Goal: Transaction & Acquisition: Book appointment/travel/reservation

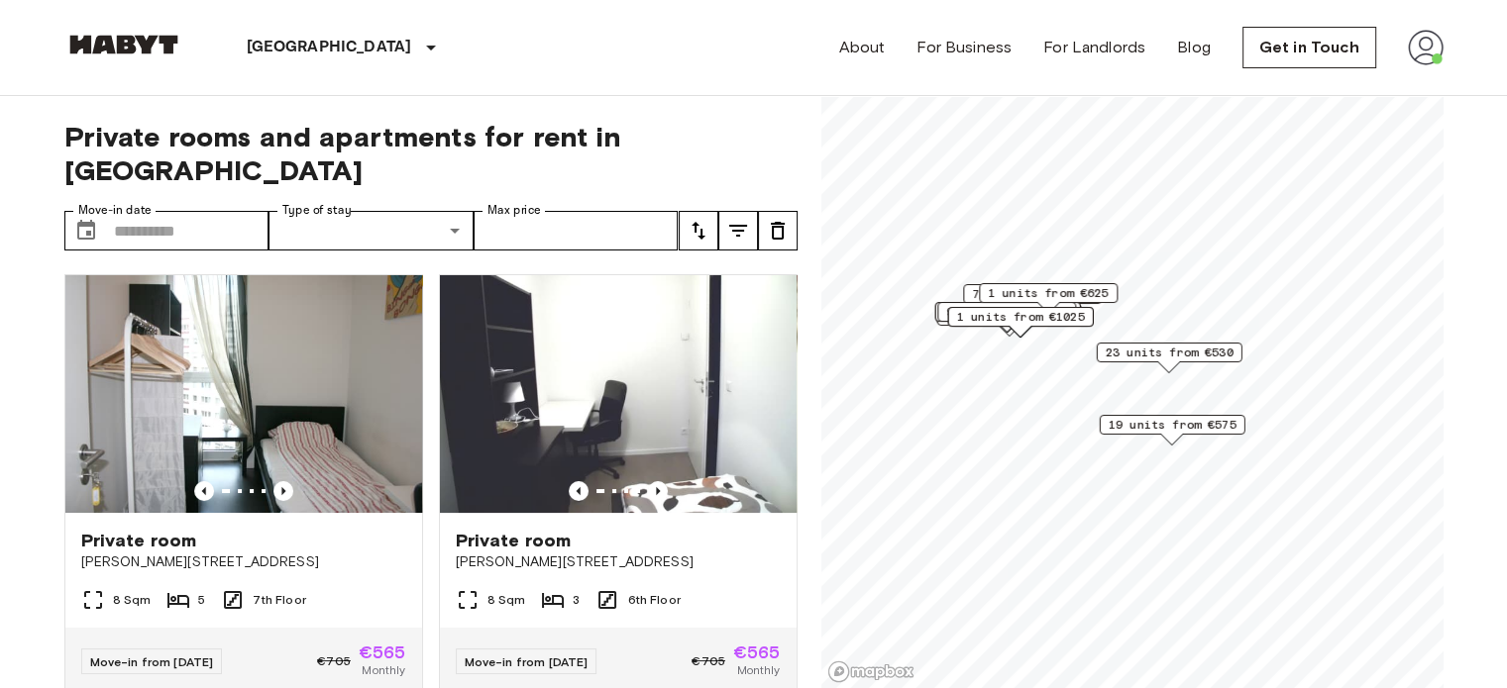
scroll to position [11193, 0]
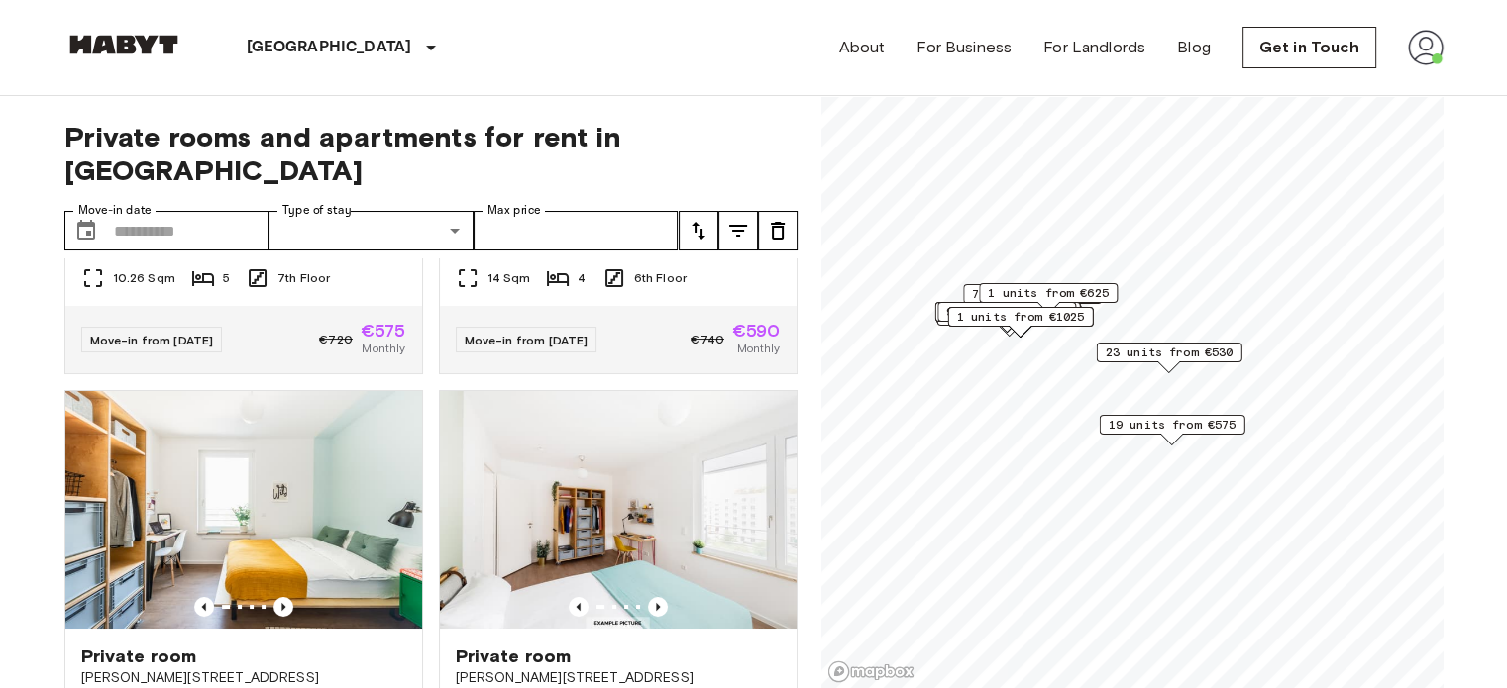
scroll to position [7330, 0]
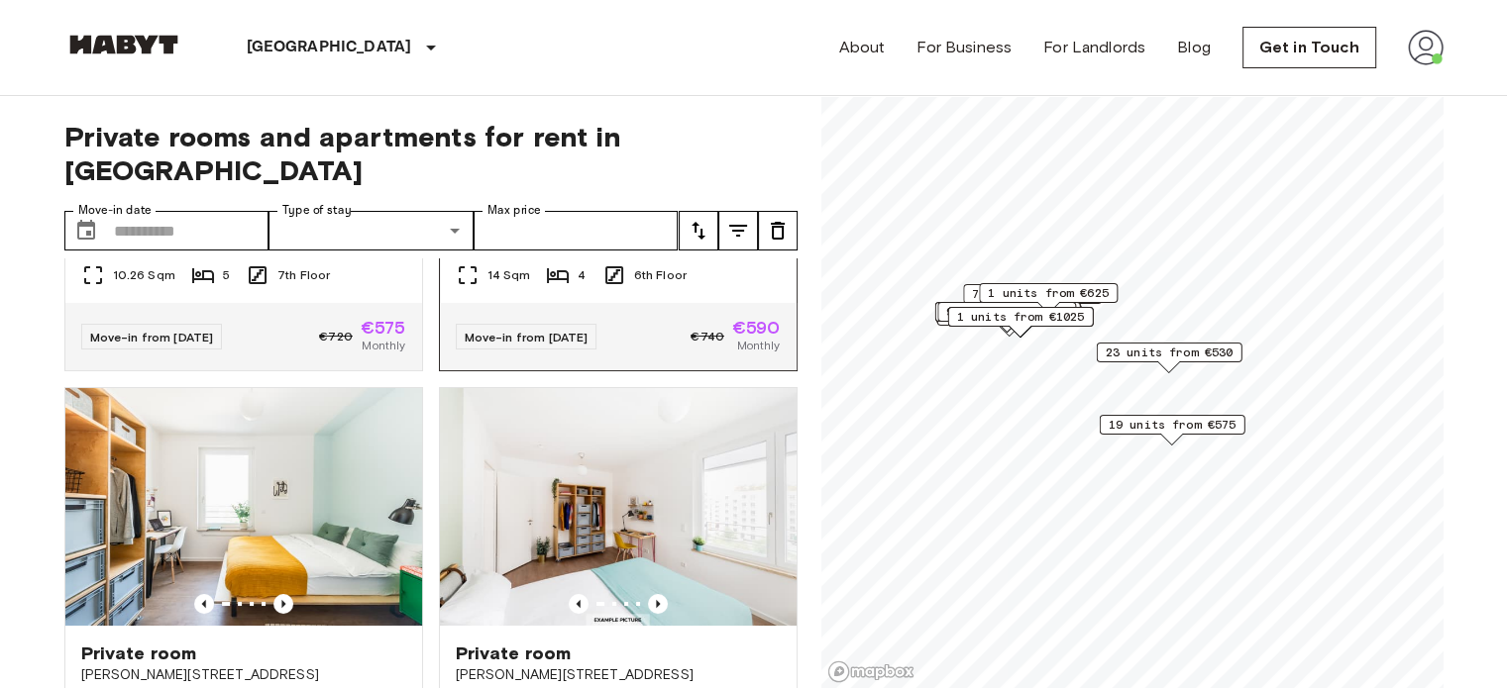
click at [736, 355] on span "Monthly" at bounding box center [758, 346] width 44 height 18
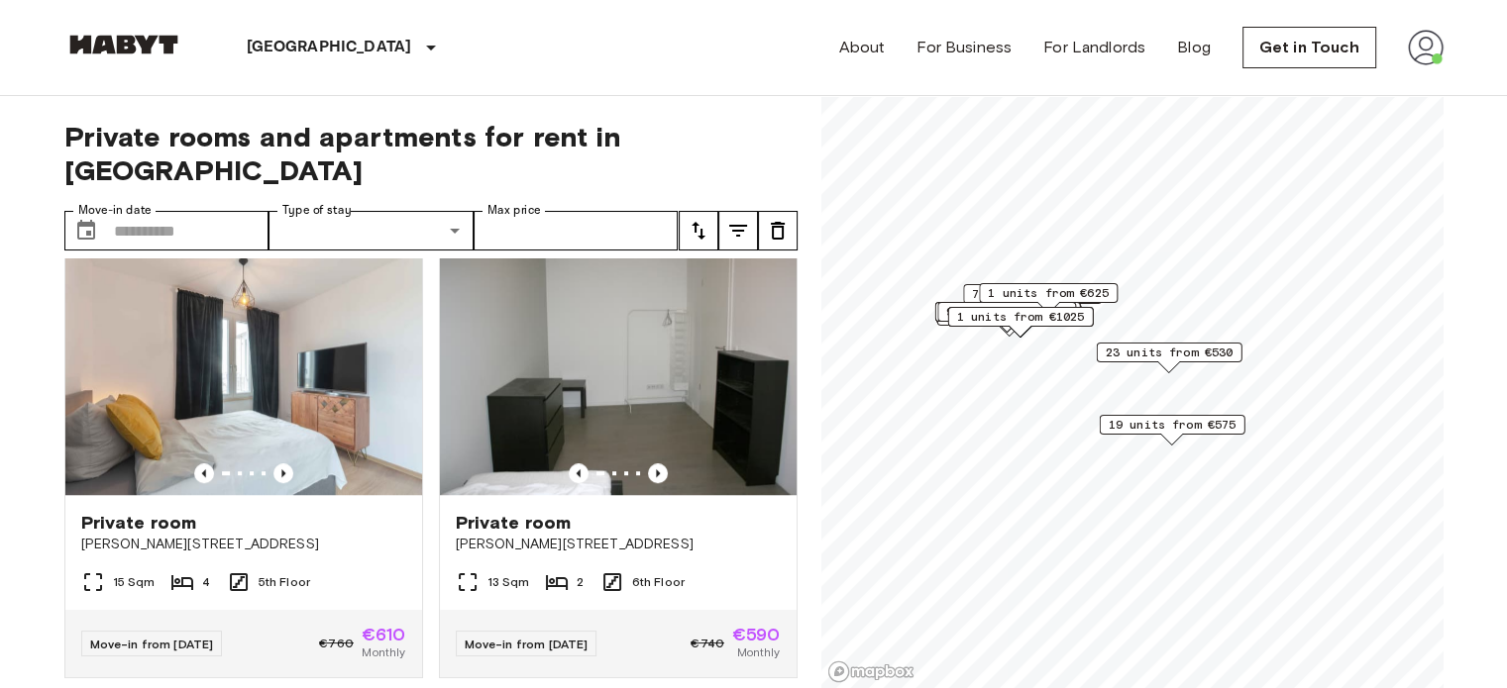
scroll to position [9608, 0]
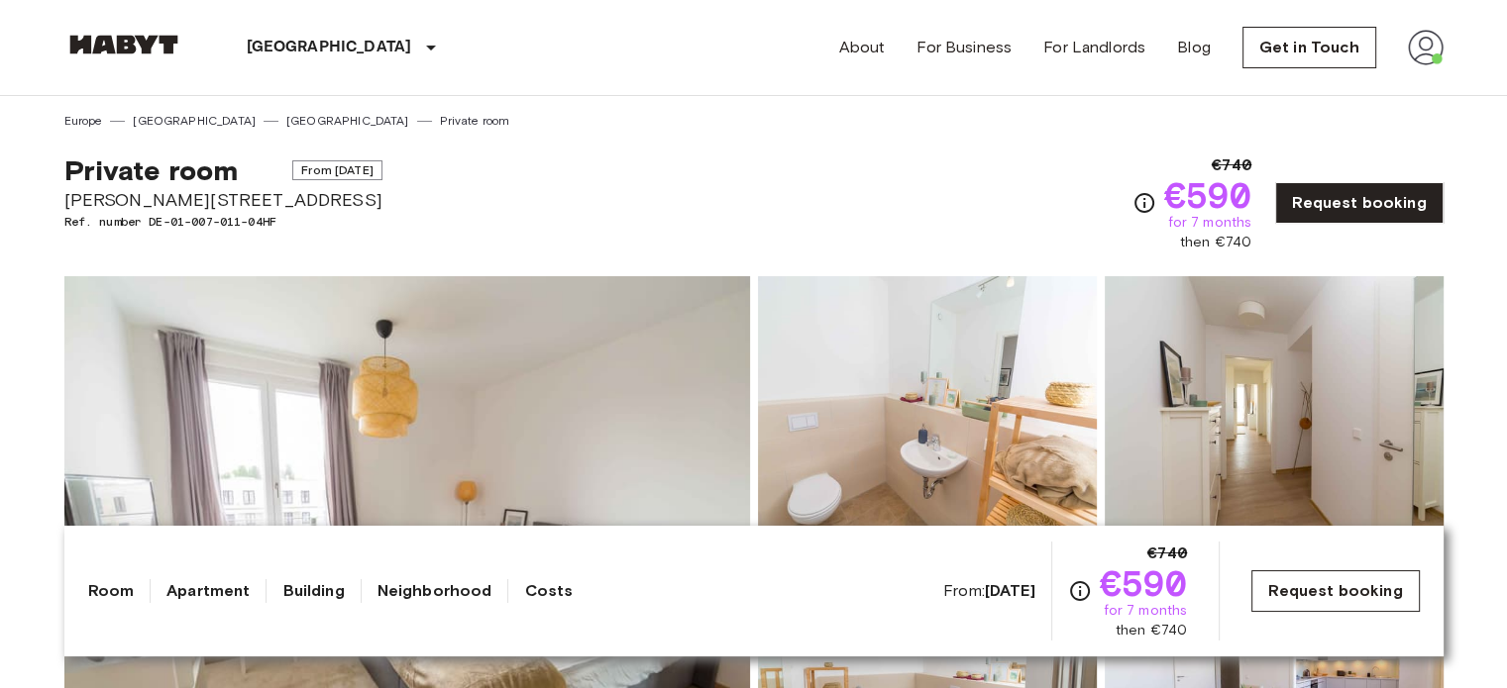
click at [1360, 598] on link "Request booking" at bounding box center [1334, 592] width 167 height 42
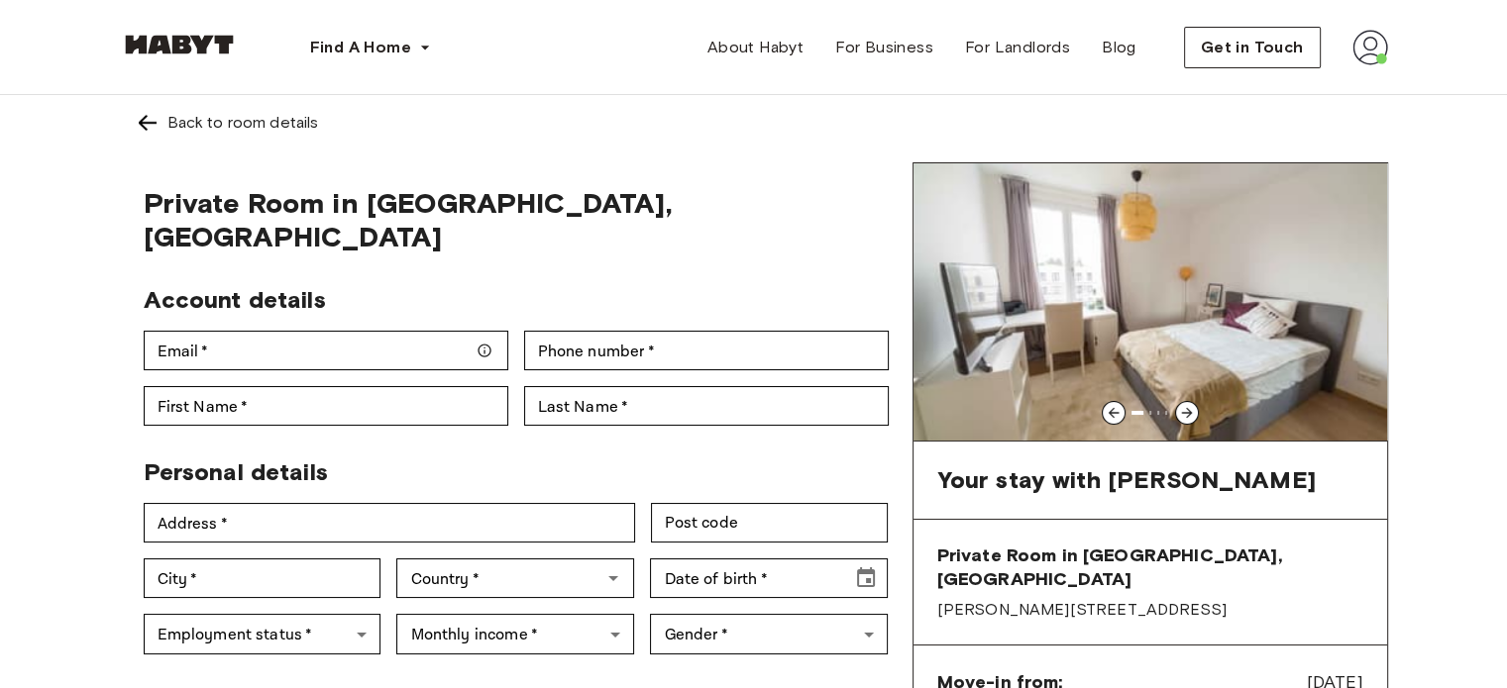
click at [136, 121] on img at bounding box center [148, 123] width 24 height 24
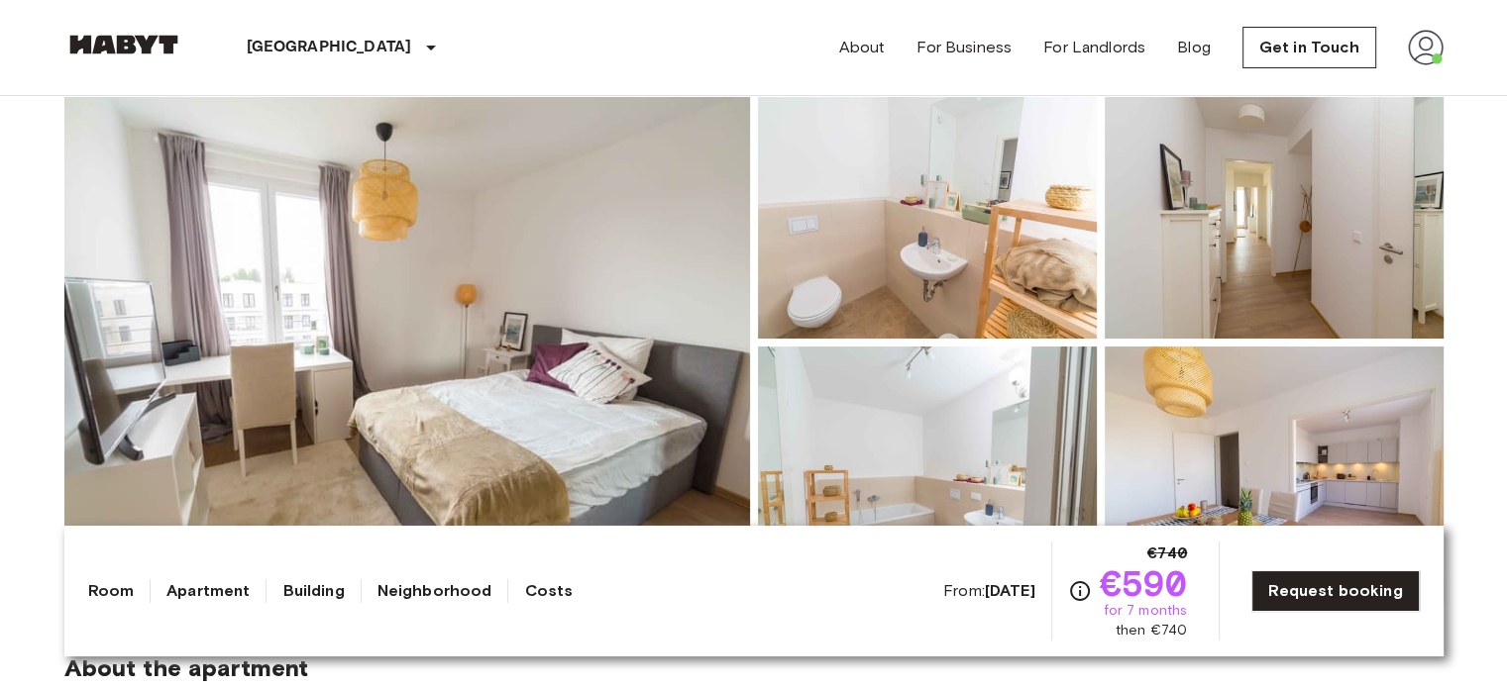
scroll to position [198, 0]
